Goal: Entertainment & Leisure: Consume media (video, audio)

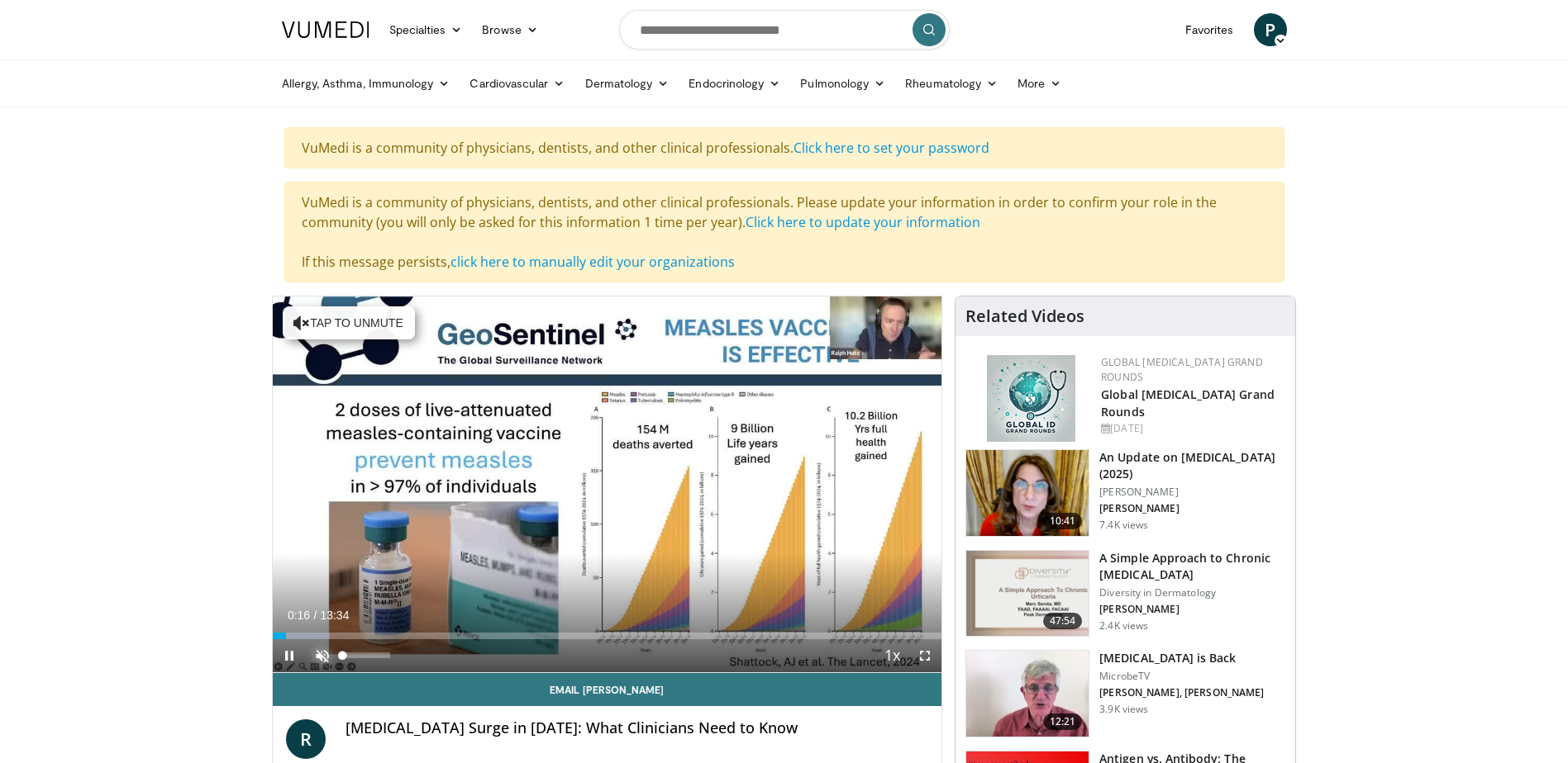
click at [319, 649] on span "Video Player" at bounding box center [322, 656] width 33 height 33
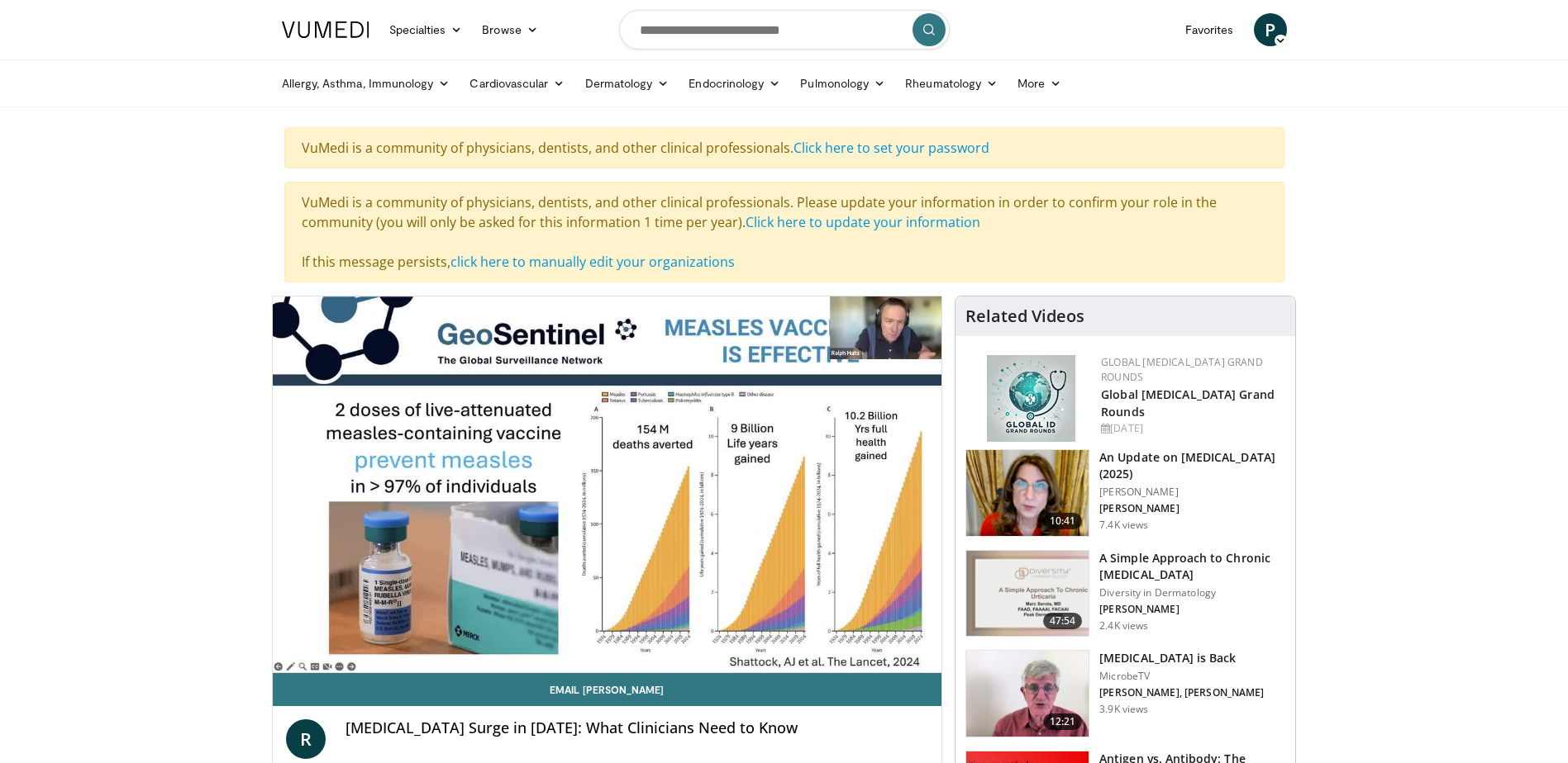
click at [305, 639] on button "Mute" at bounding box center [322, 656] width 33 height 33
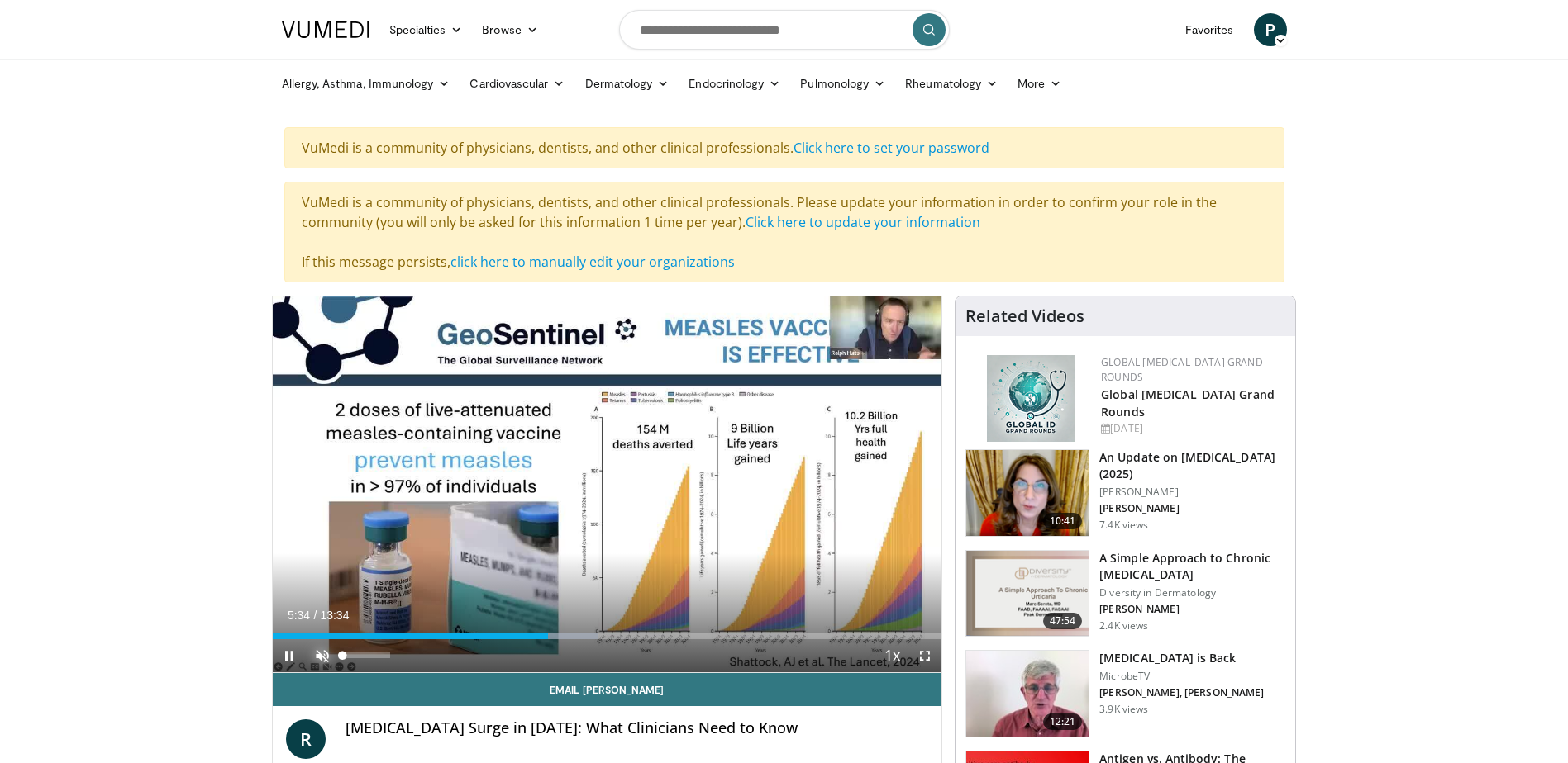
click at [321, 654] on span "Video Player" at bounding box center [322, 656] width 33 height 33
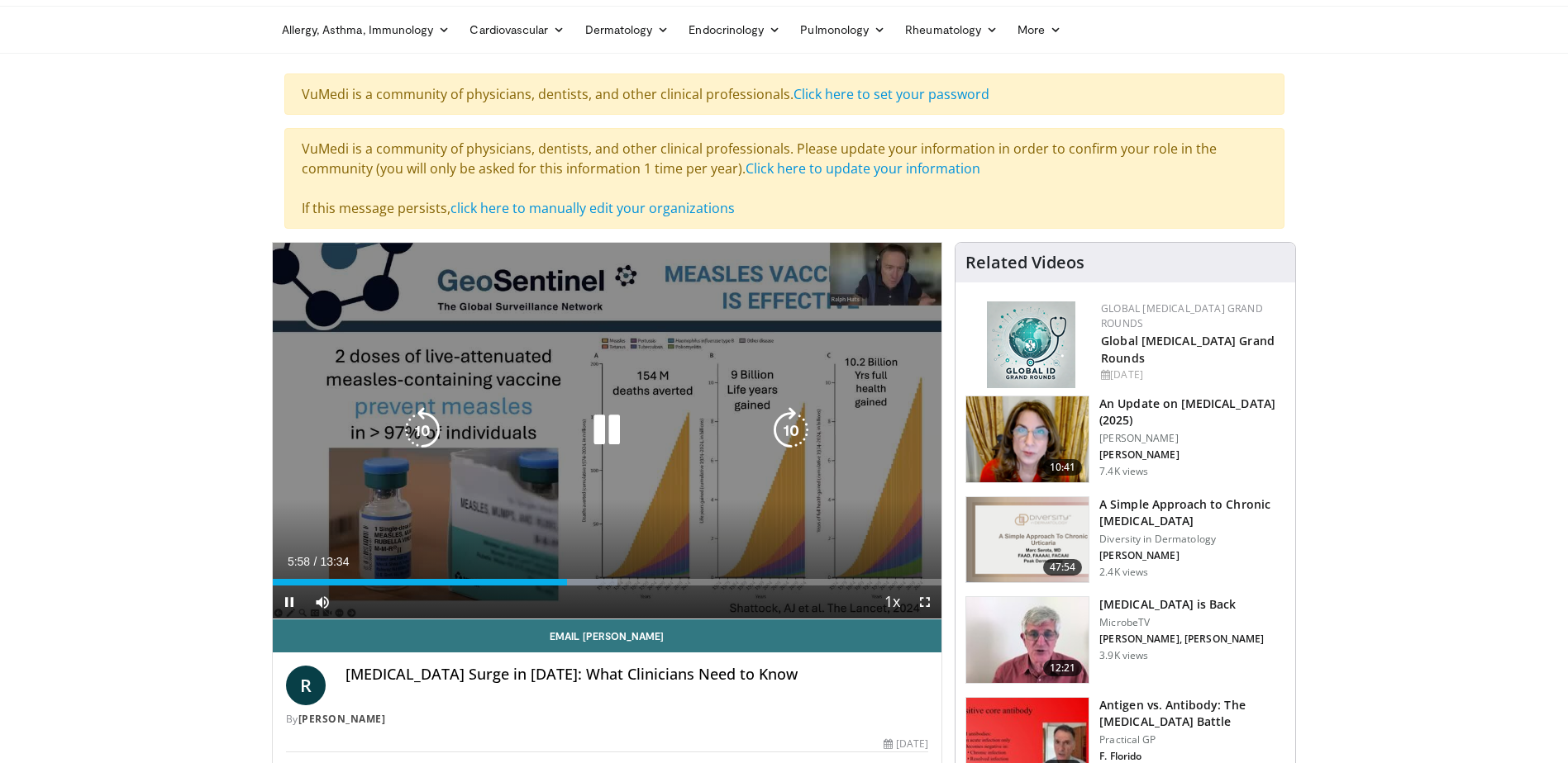
scroll to position [83, 0]
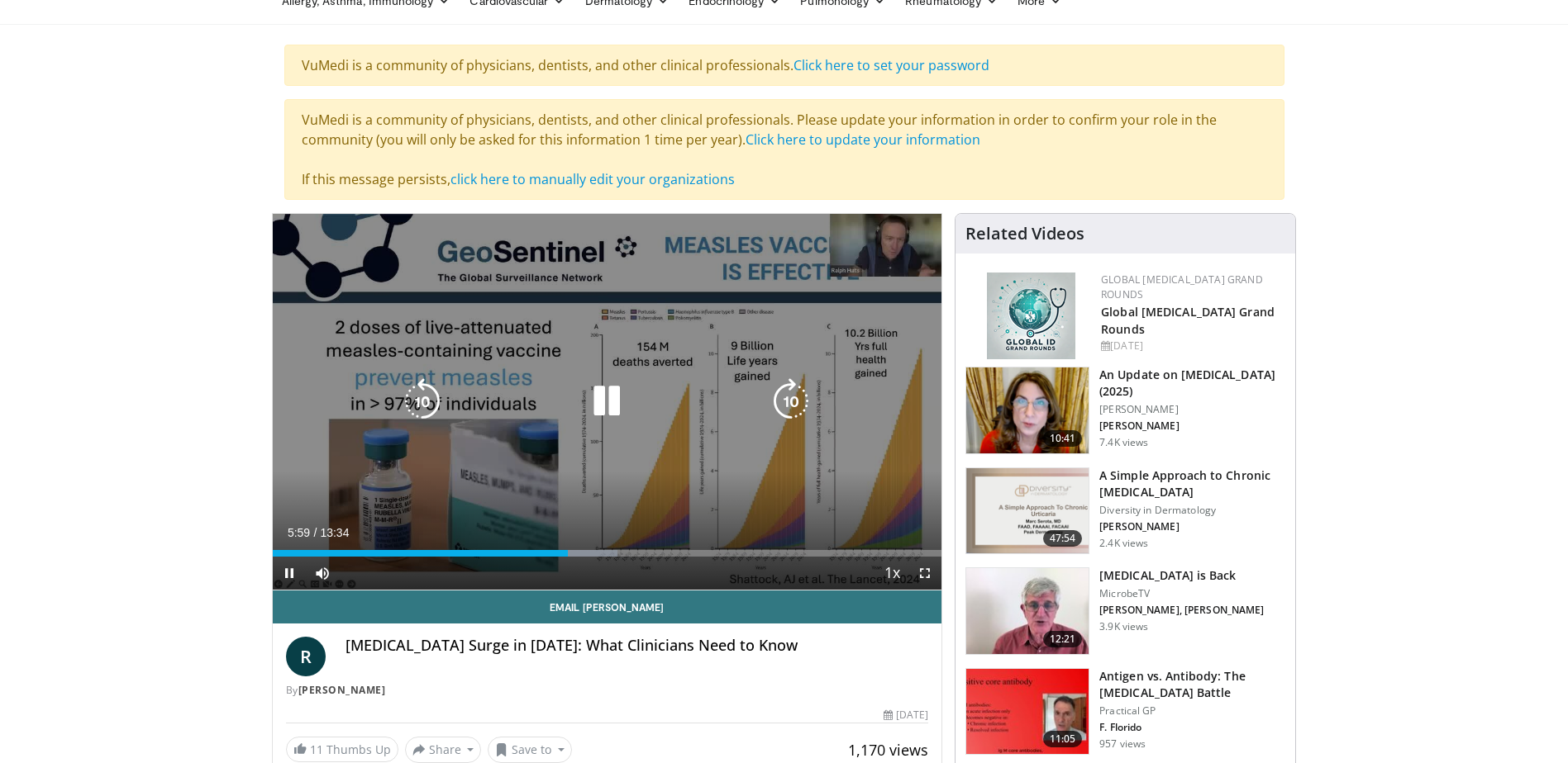
click at [621, 390] on icon "Video Player" at bounding box center [607, 401] width 46 height 46
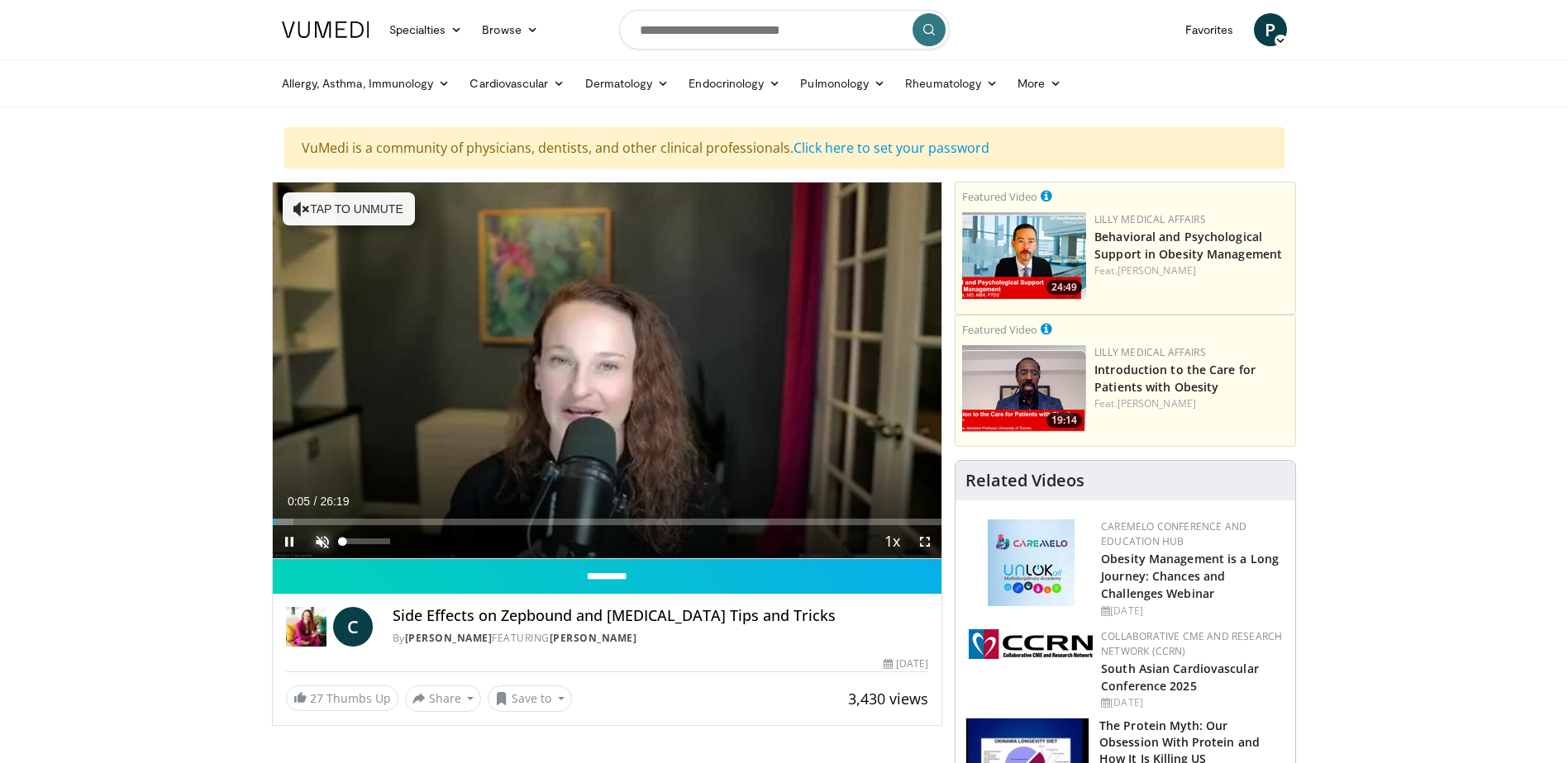
click at [328, 541] on span "Video Player" at bounding box center [322, 541] width 33 height 33
drag, startPoint x: 376, startPoint y: 540, endPoint x: 388, endPoint y: 543, distance: 12.4
click at [388, 543] on div "Volume Level" at bounding box center [365, 541] width 44 height 6
click at [291, 540] on span "Video Player" at bounding box center [289, 541] width 33 height 33
click at [286, 538] on span "Video Player" at bounding box center [289, 541] width 33 height 33
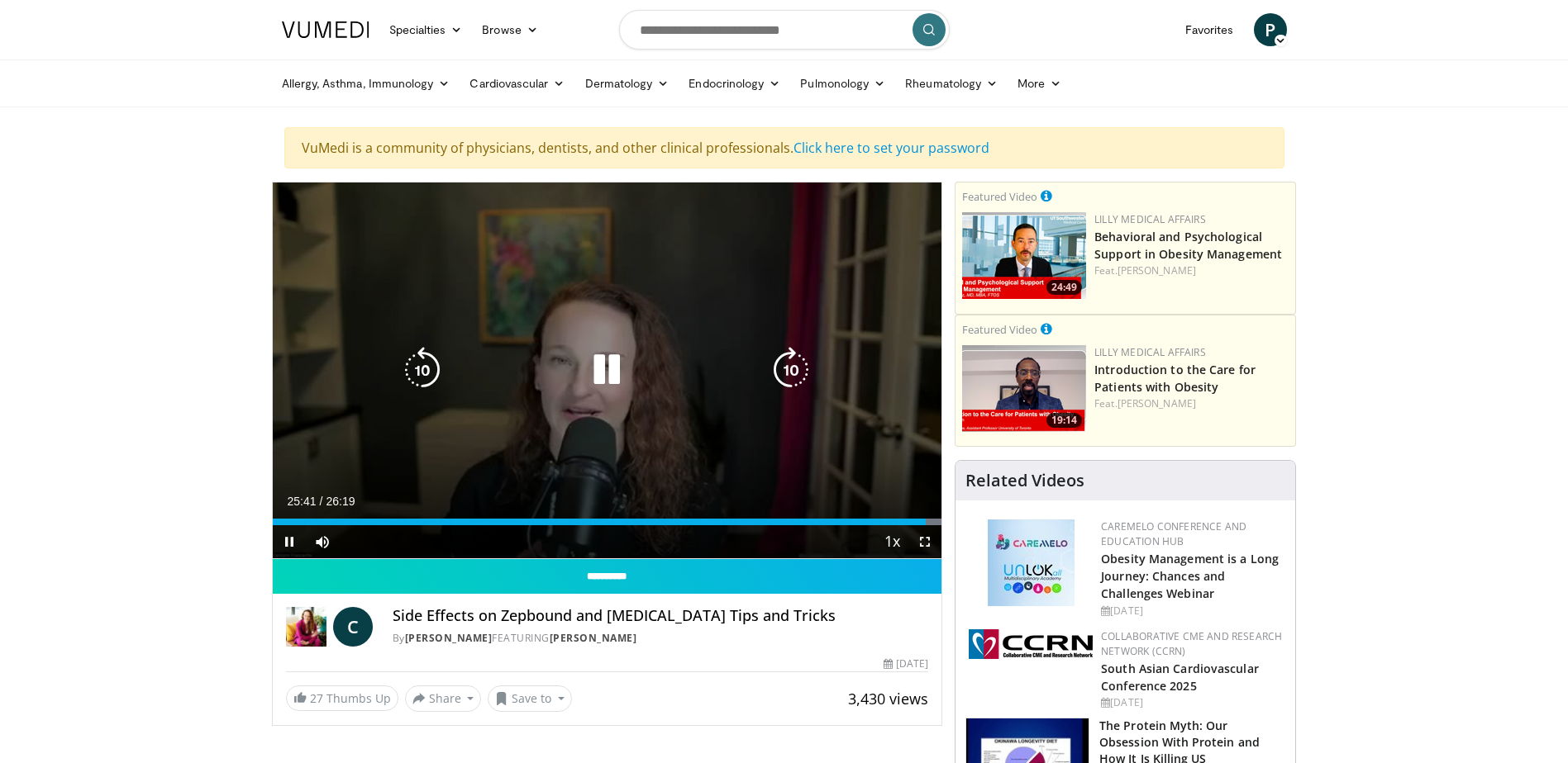
click at [622, 364] on icon "Video Player" at bounding box center [607, 370] width 46 height 46
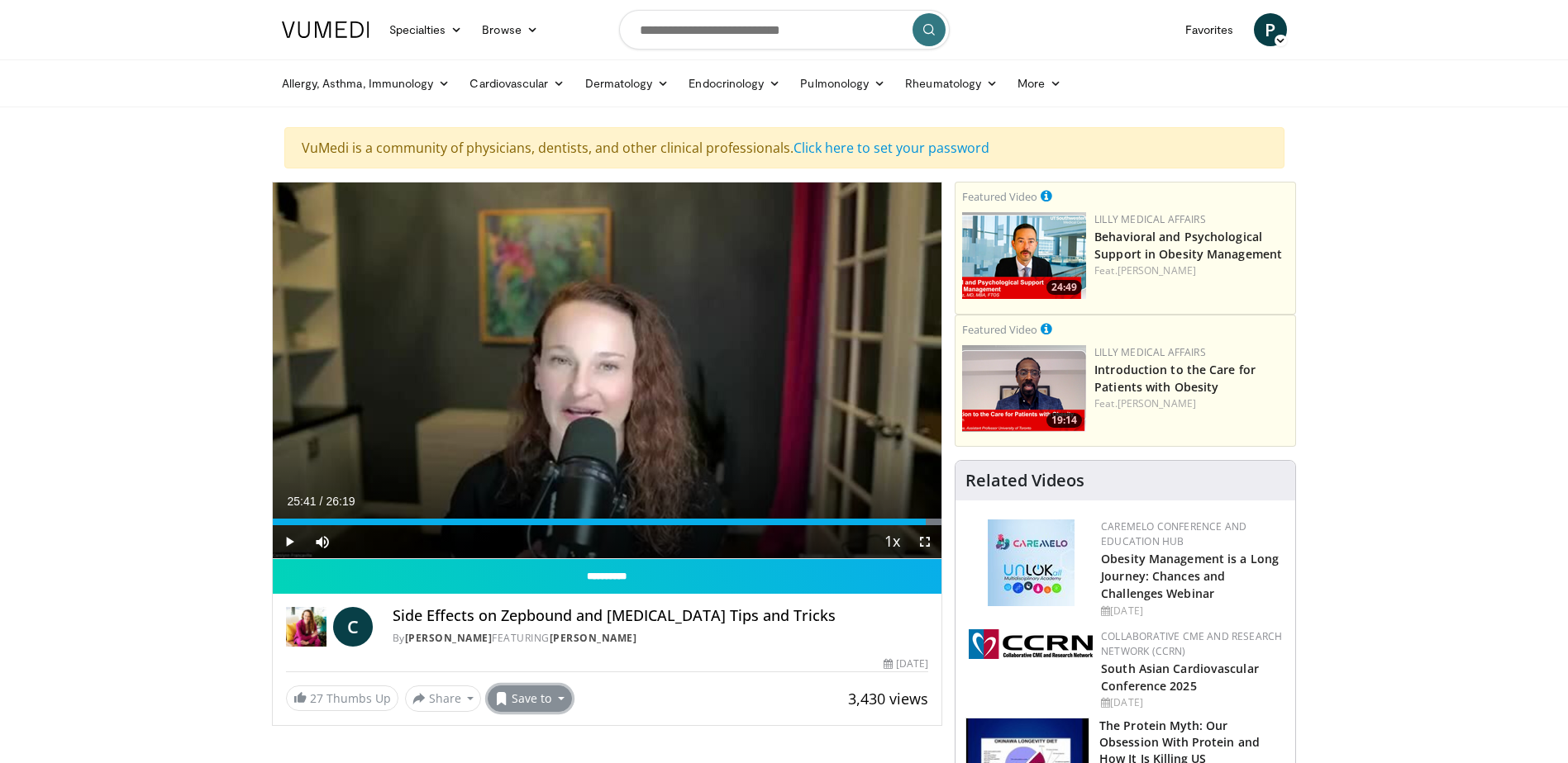
click at [510, 695] on button "Save to" at bounding box center [530, 699] width 84 height 27
click at [531, 625] on span "Add to Favorites" at bounding box center [559, 623] width 102 height 18
